Goal: Task Accomplishment & Management: Complete application form

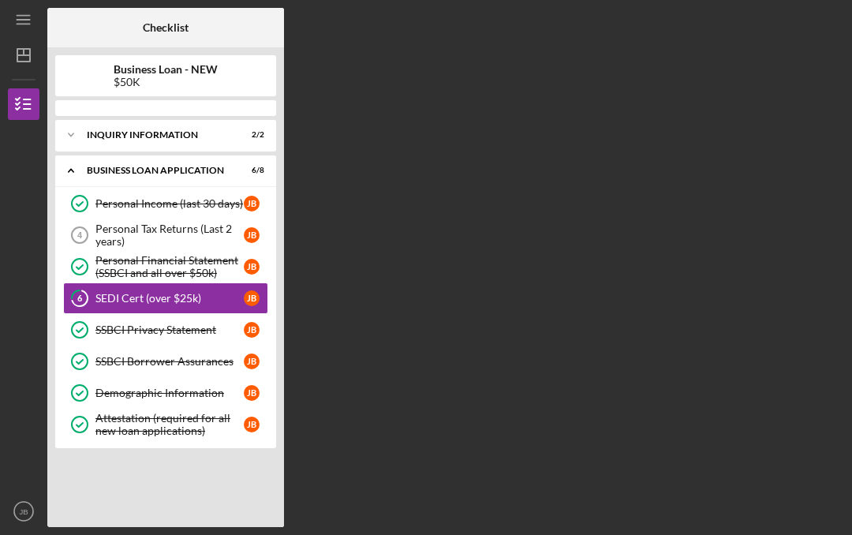
scroll to position [55, 0]
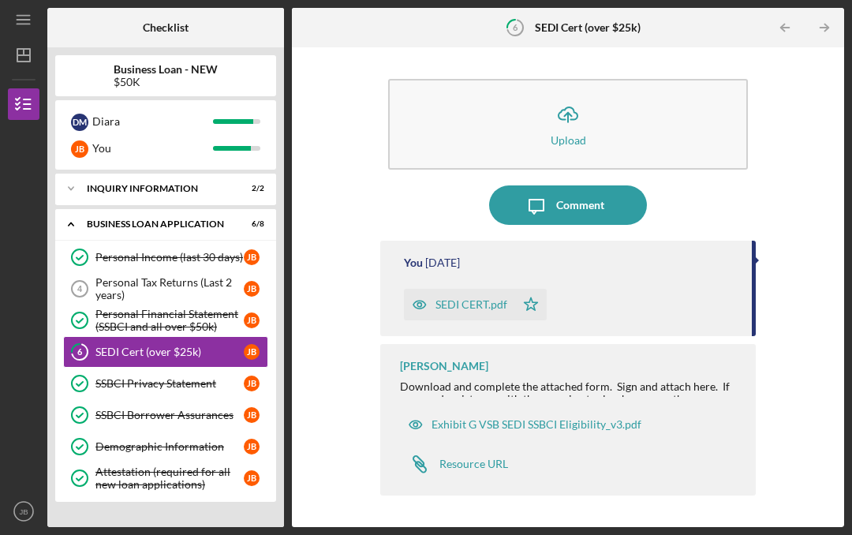
click at [95, 301] on icon "Personal Financial Statement (SSBCI and all over $50k)" at bounding box center [79, 320] width 39 height 39
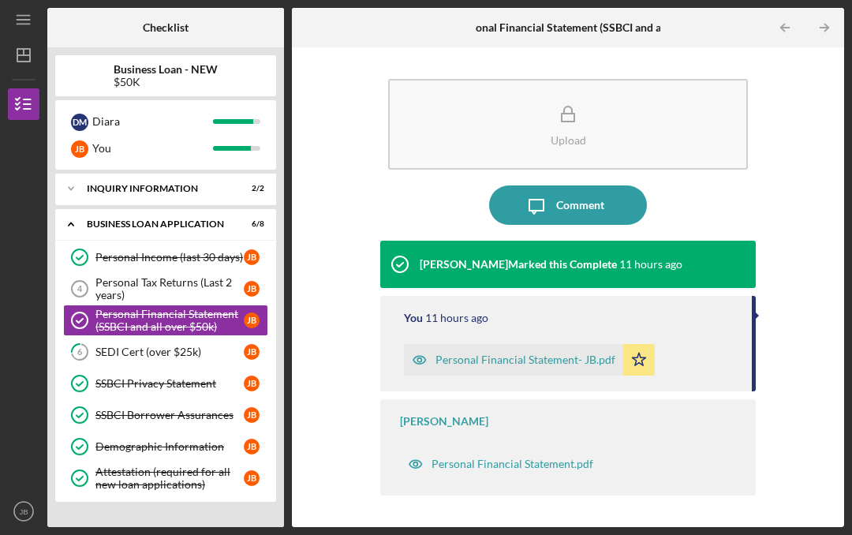
click at [103, 346] on div "SEDI Cert (over $25k)" at bounding box center [169, 352] width 148 height 13
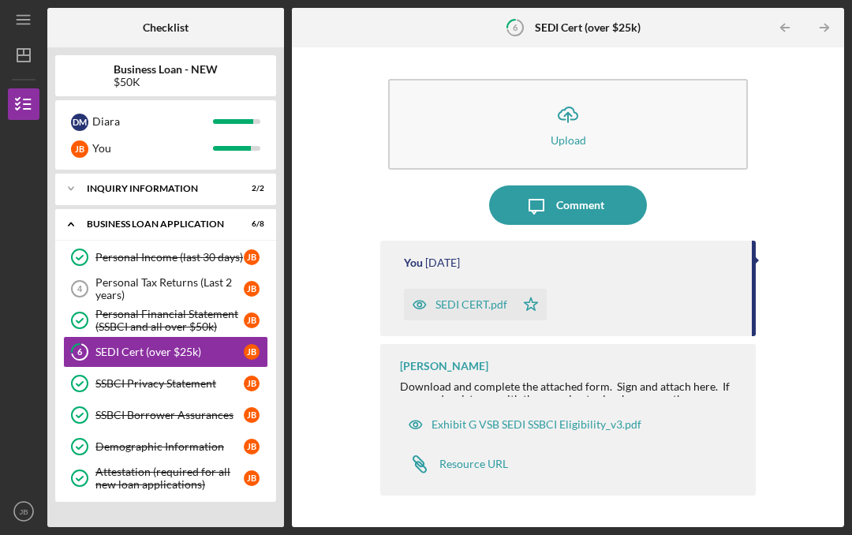
click at [481, 289] on div "SEDI CERT.pdf" at bounding box center [459, 305] width 111 height 32
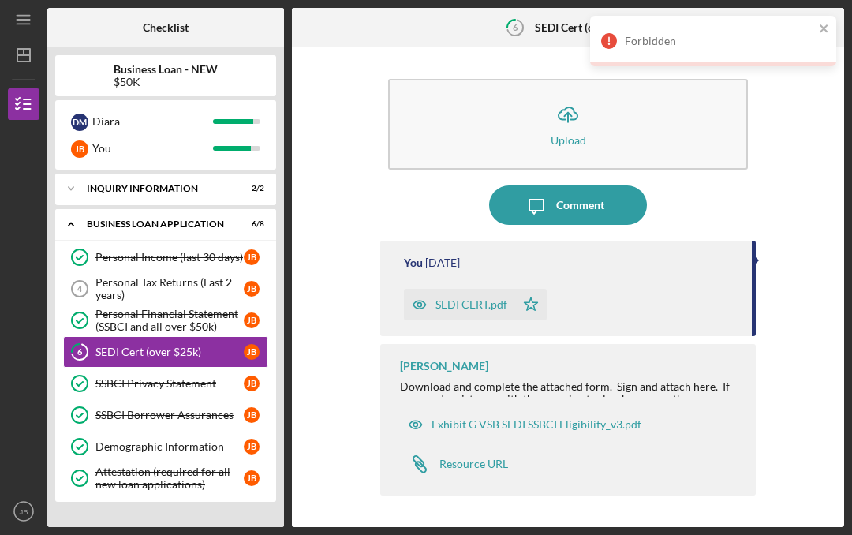
click at [823, 29] on icon "close" at bounding box center [824, 28] width 8 height 8
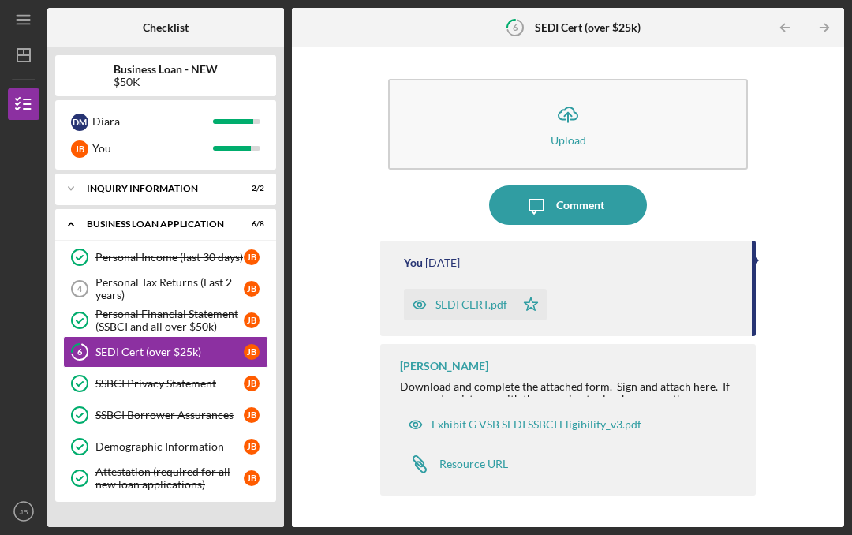
click at [628, 418] on div "Exhibit G VSB SEDI SSBCI Eligibility_v3.pdf" at bounding box center [537, 424] width 210 height 13
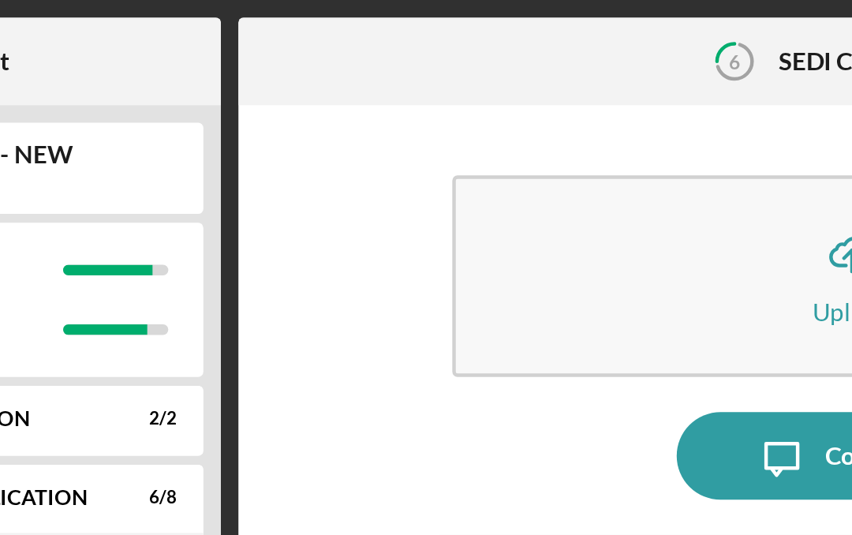
scroll to position [55, 0]
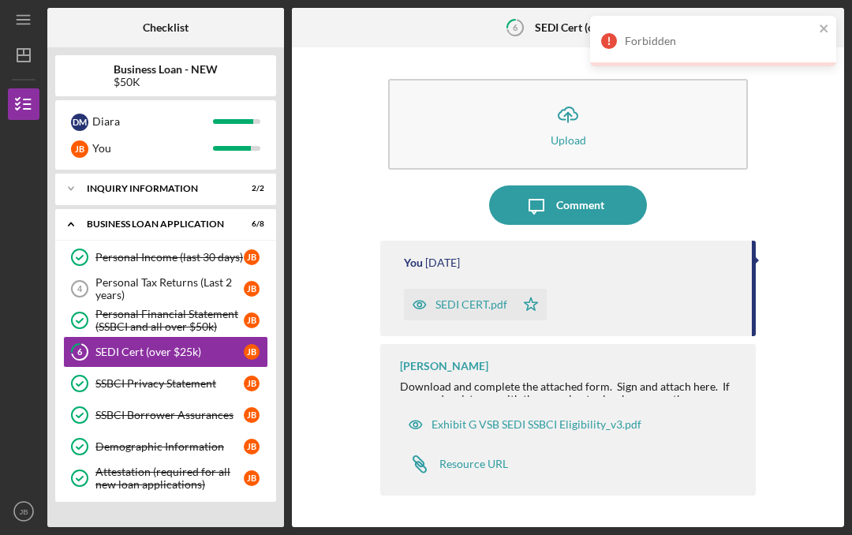
click at [814, 31] on div "Forbidden" at bounding box center [708, 40] width 223 height 25
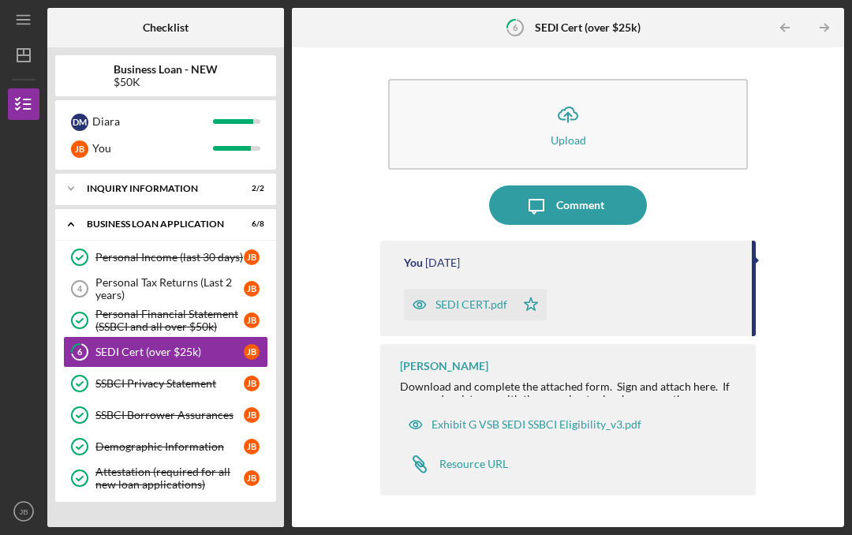
click at [95, 219] on div "BUSINESS LOAN APPLICATION" at bounding box center [156, 223] width 138 height 9
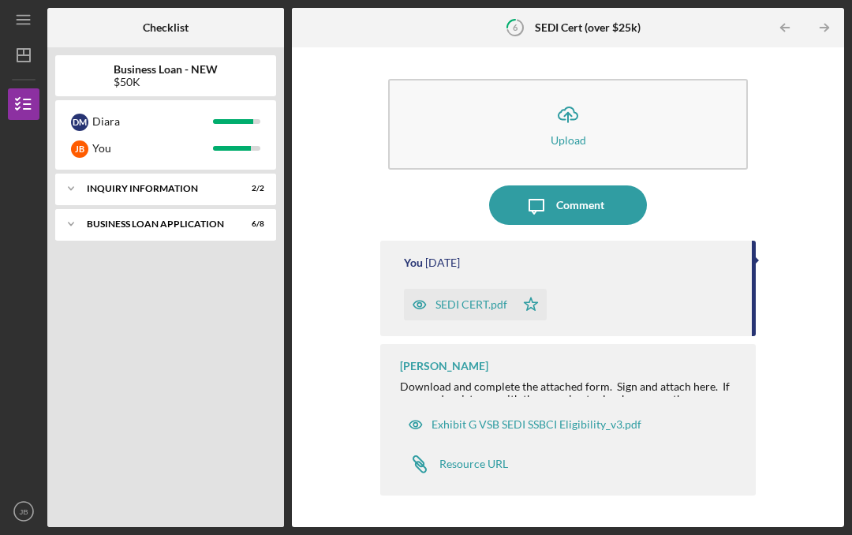
click at [82, 208] on icon "Icon/Expander" at bounding box center [71, 224] width 32 height 32
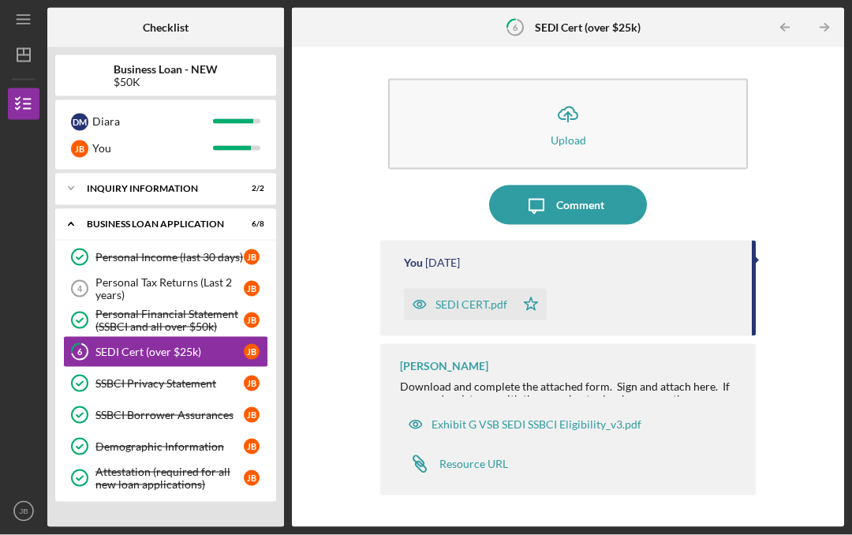
scroll to position [68, 0]
